Goal: Task Accomplishment & Management: Manage account settings

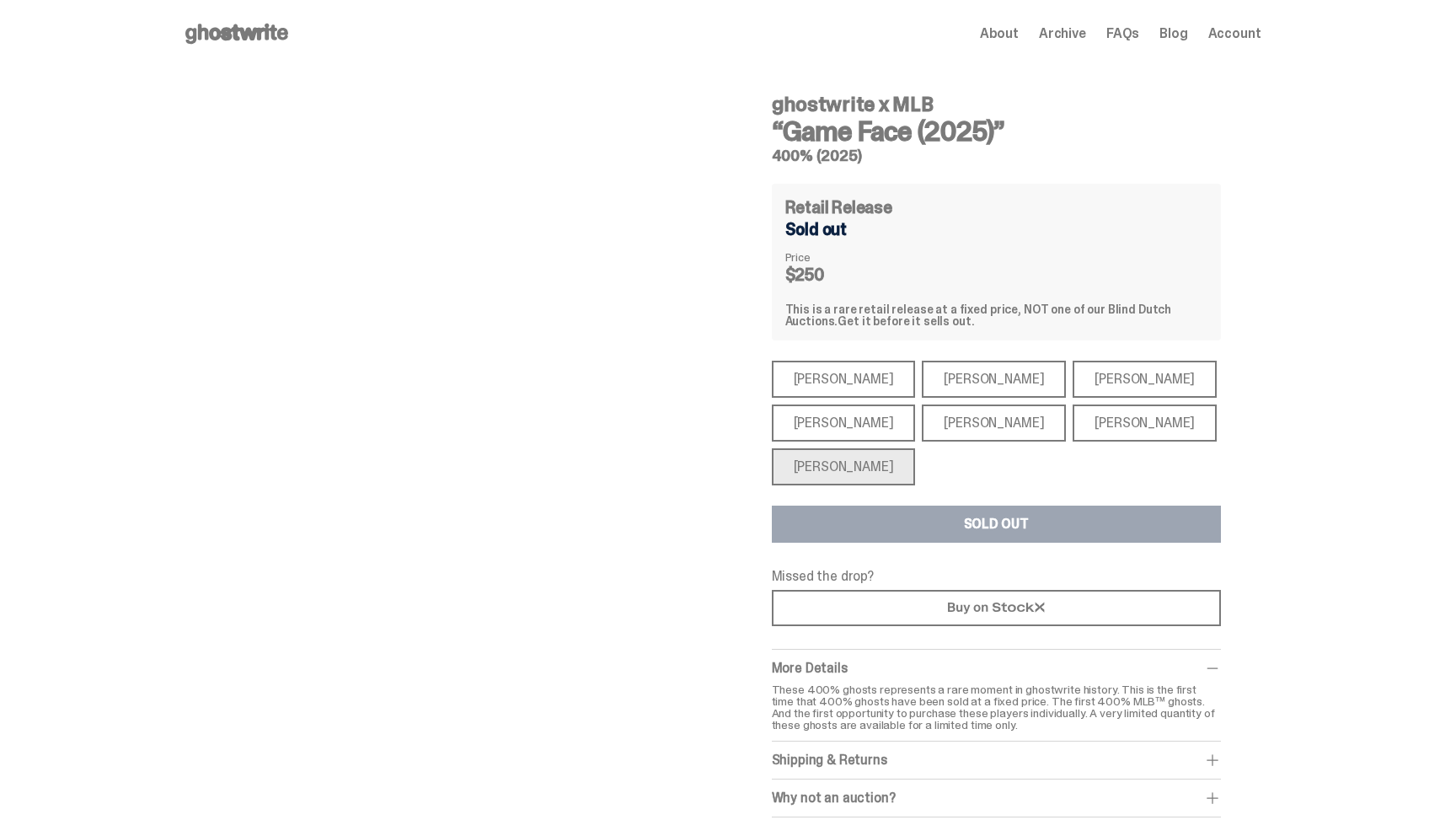
click at [238, 32] on icon at bounding box center [236, 34] width 107 height 27
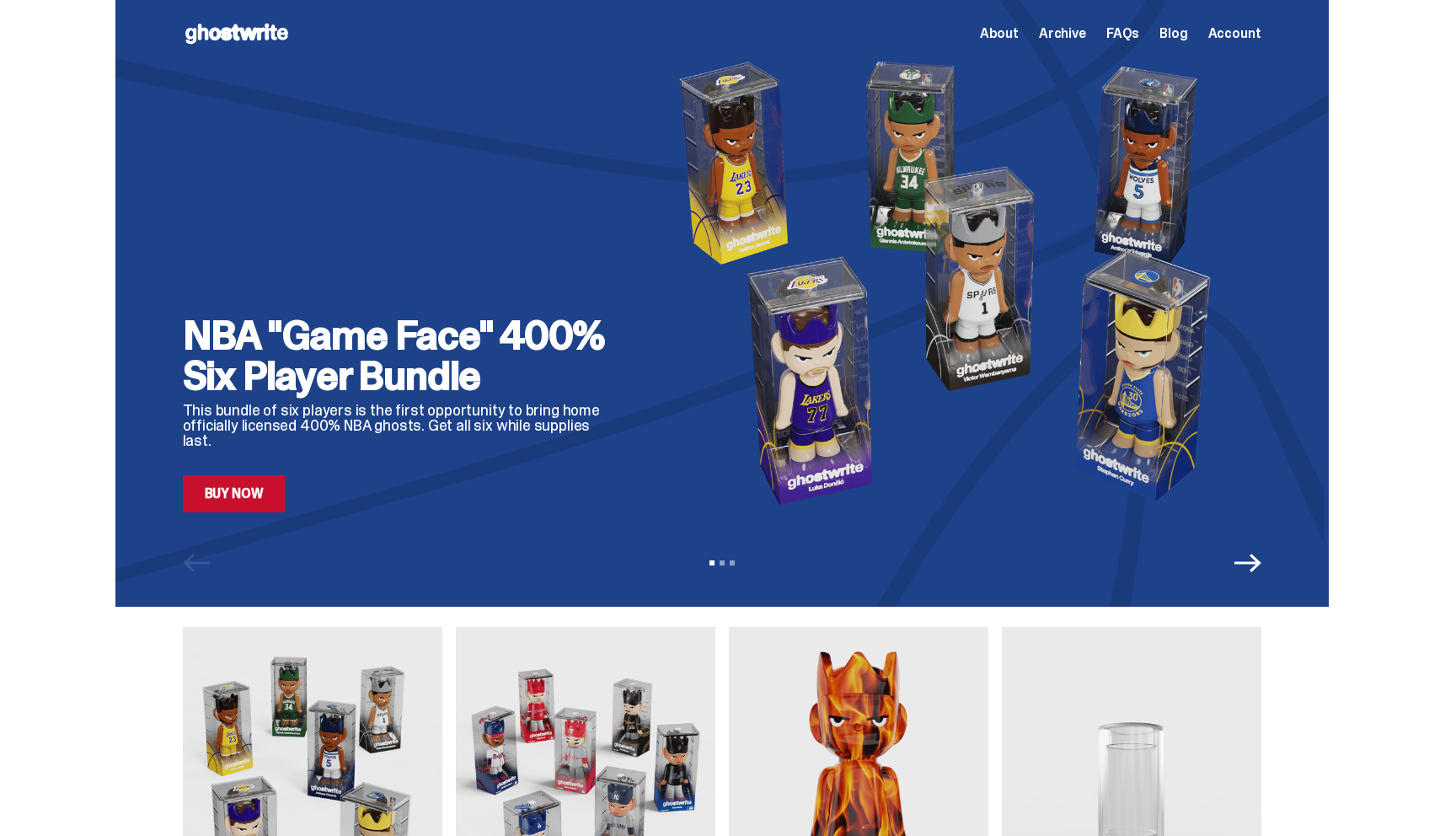
click at [1243, 27] on span "Account" at bounding box center [1235, 34] width 53 height 13
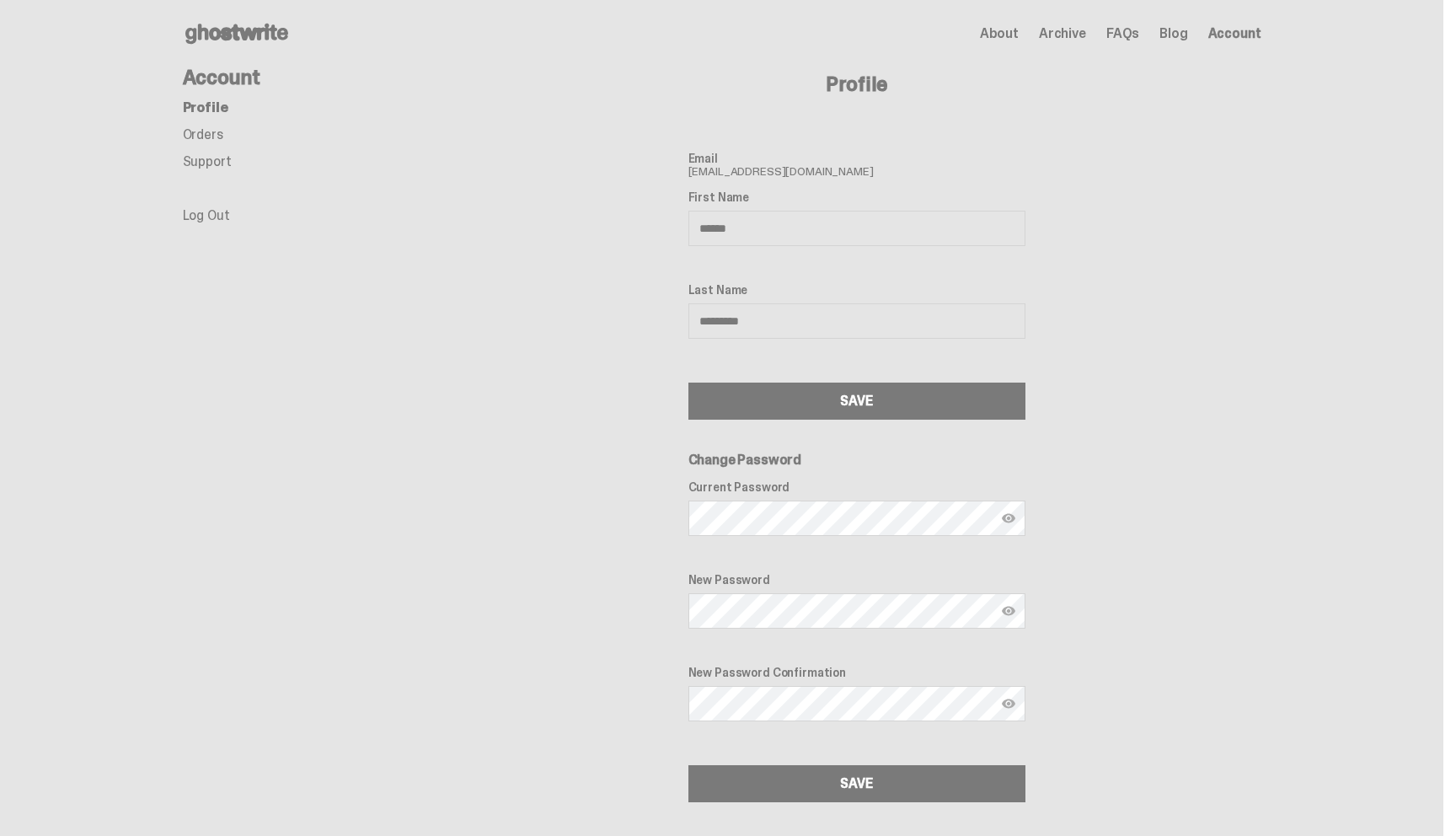
click at [198, 136] on link "Orders" at bounding box center [203, 134] width 40 height 18
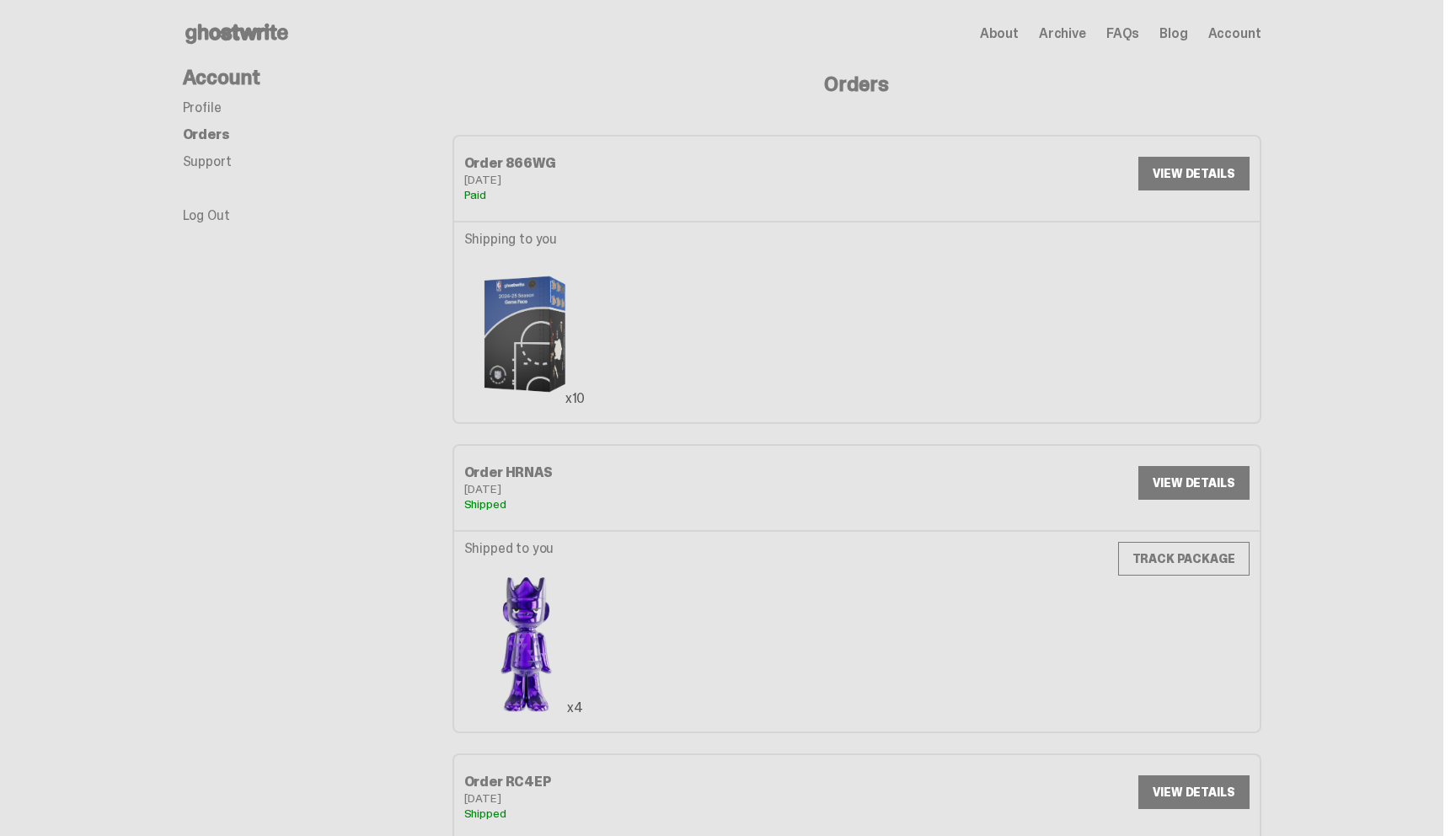
click at [213, 76] on h4 "Account" at bounding box center [318, 78] width 270 height 21
click at [256, 33] on use at bounding box center [236, 34] width 103 height 21
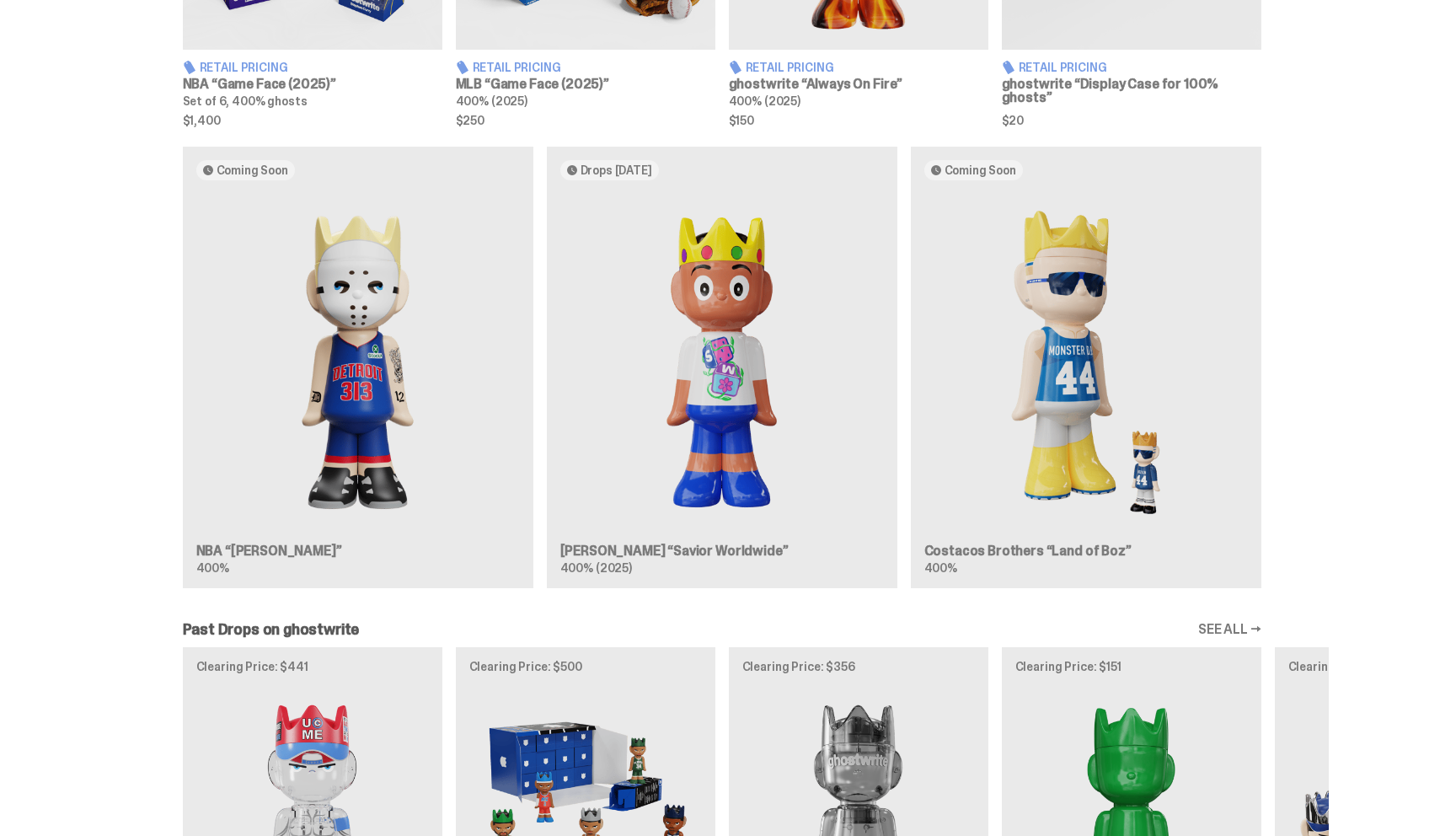
scroll to position [897, 0]
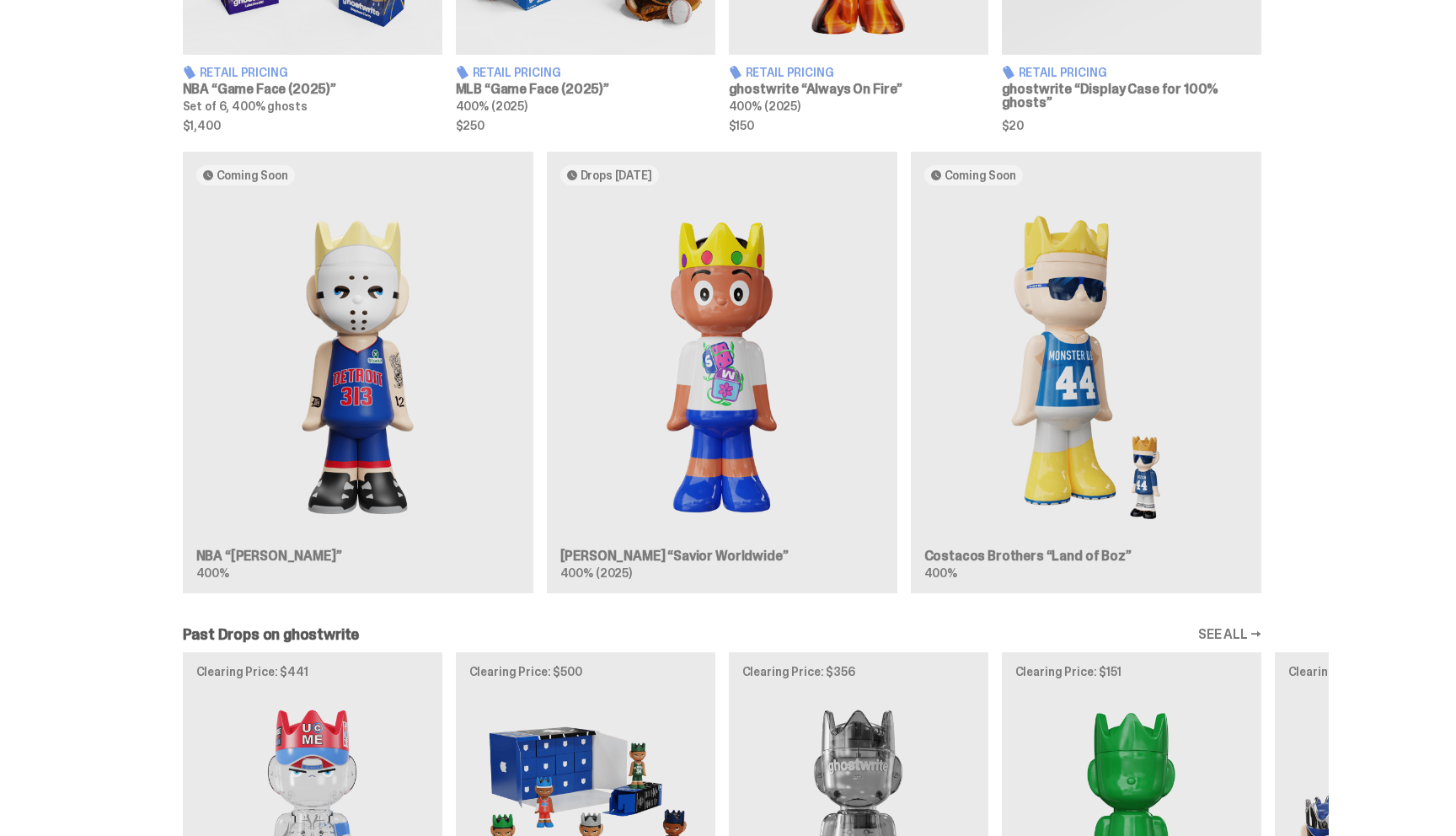
click at [715, 385] on div "Coming Soon NBA “Eminem” 400% Drops Oct 21 Jae Tips “Savior Worldwide” 400% (20…" at bounding box center [722, 378] width 1213 height 455
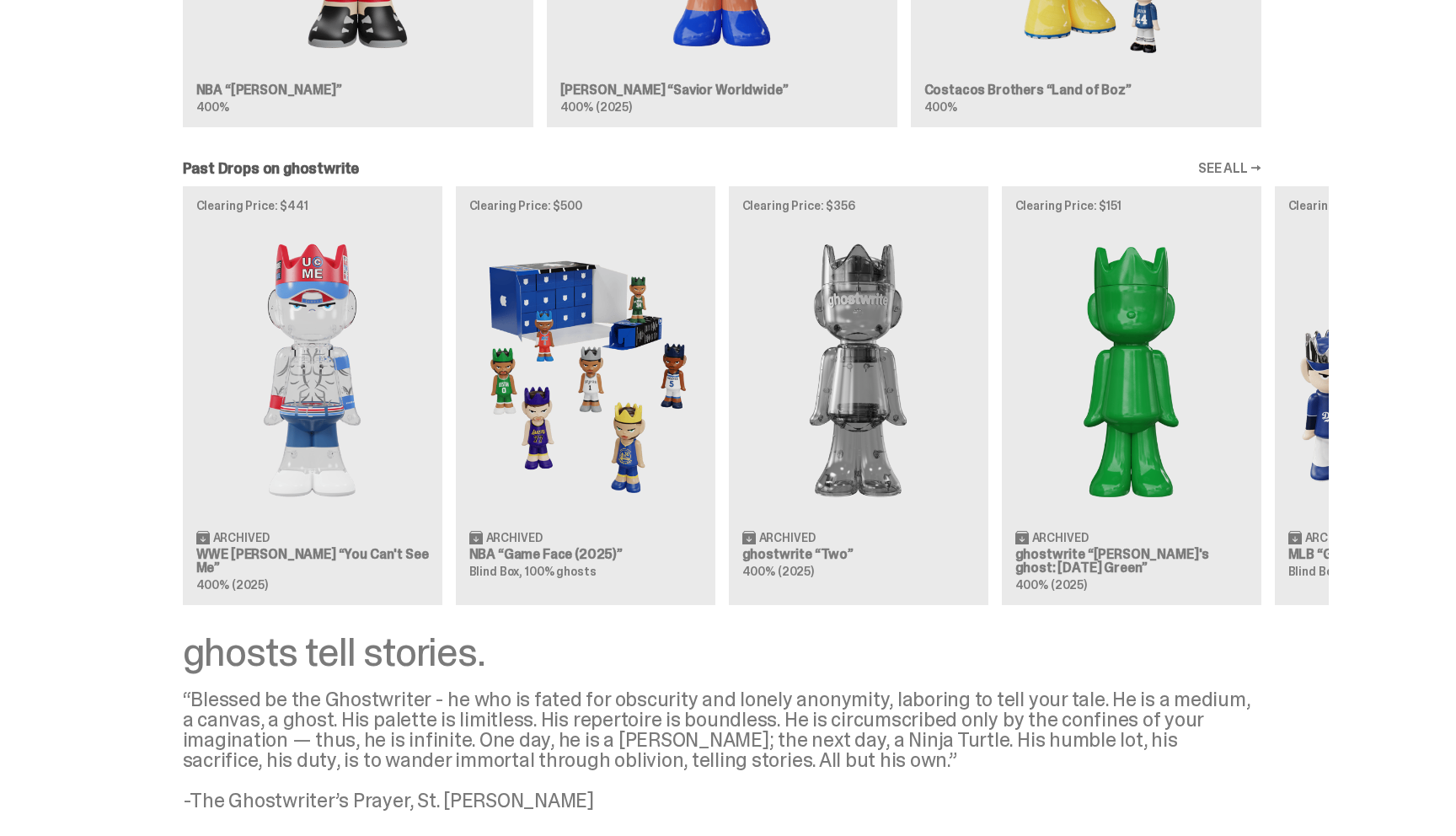
scroll to position [1368, 0]
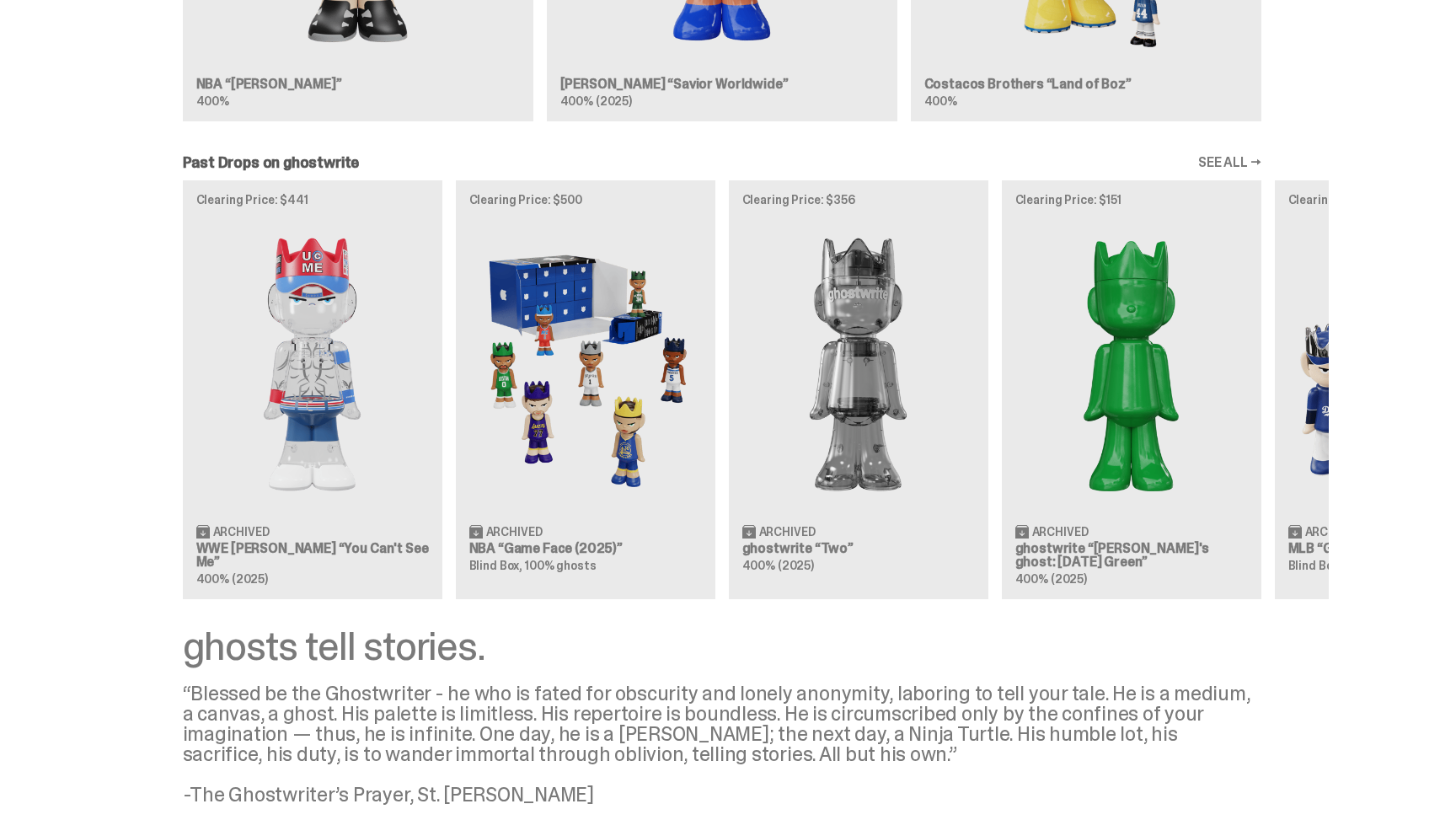
click at [264, 350] on div "Clearing Price: $441 Archived WWE John Cena “You Can't See Me” 400% (2025) Clea…" at bounding box center [722, 389] width 1213 height 418
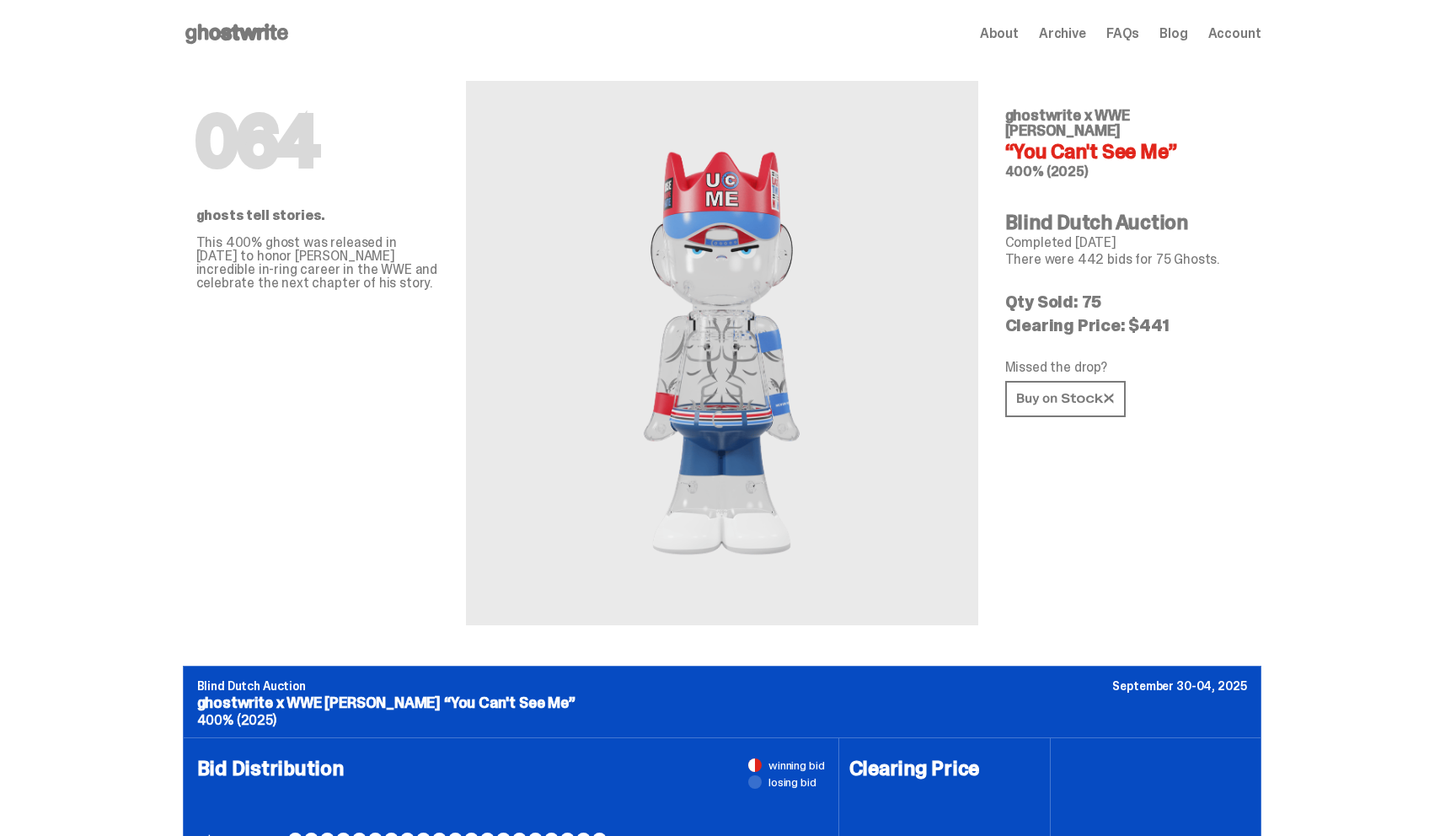
click at [1237, 39] on span "Account" at bounding box center [1235, 34] width 53 height 13
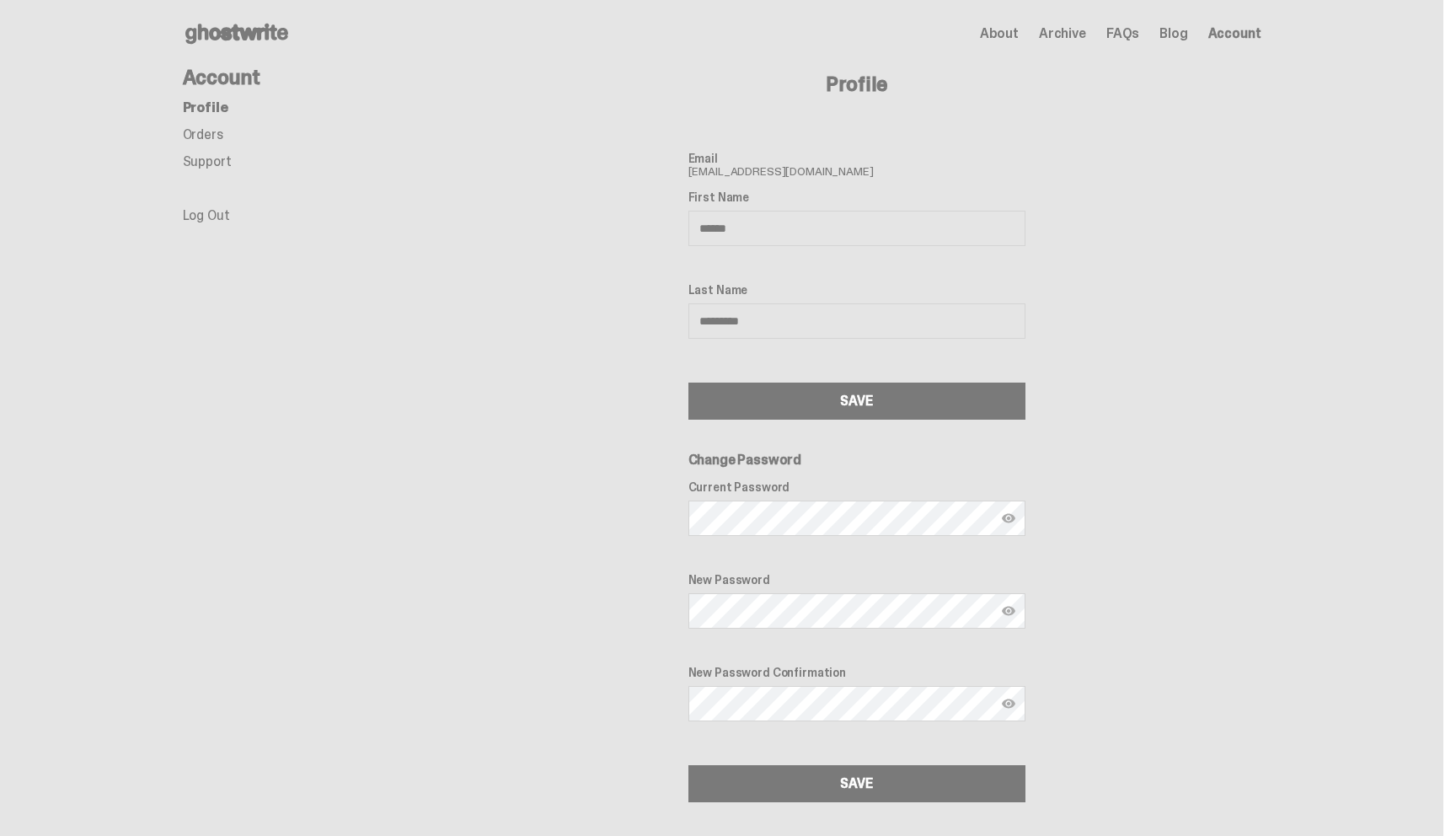
click at [199, 129] on link "Orders" at bounding box center [203, 134] width 40 height 18
